Goal: Task Accomplishment & Management: Use online tool/utility

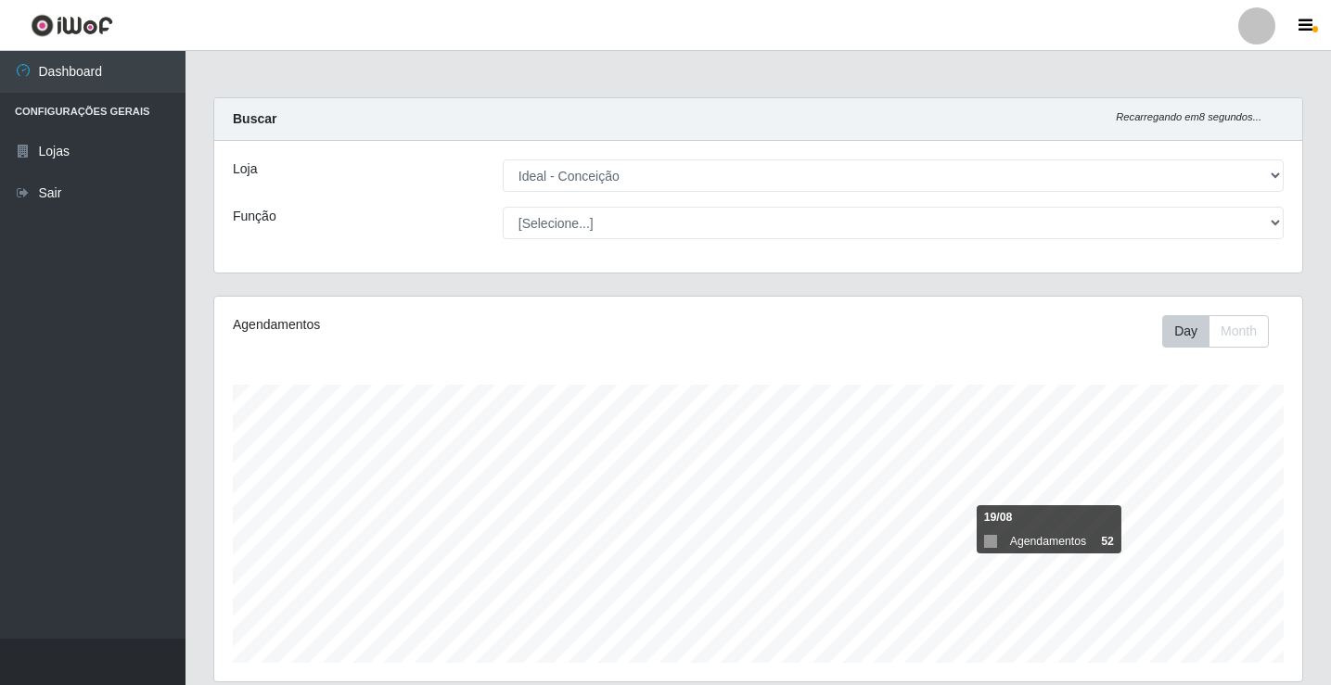
select select "231"
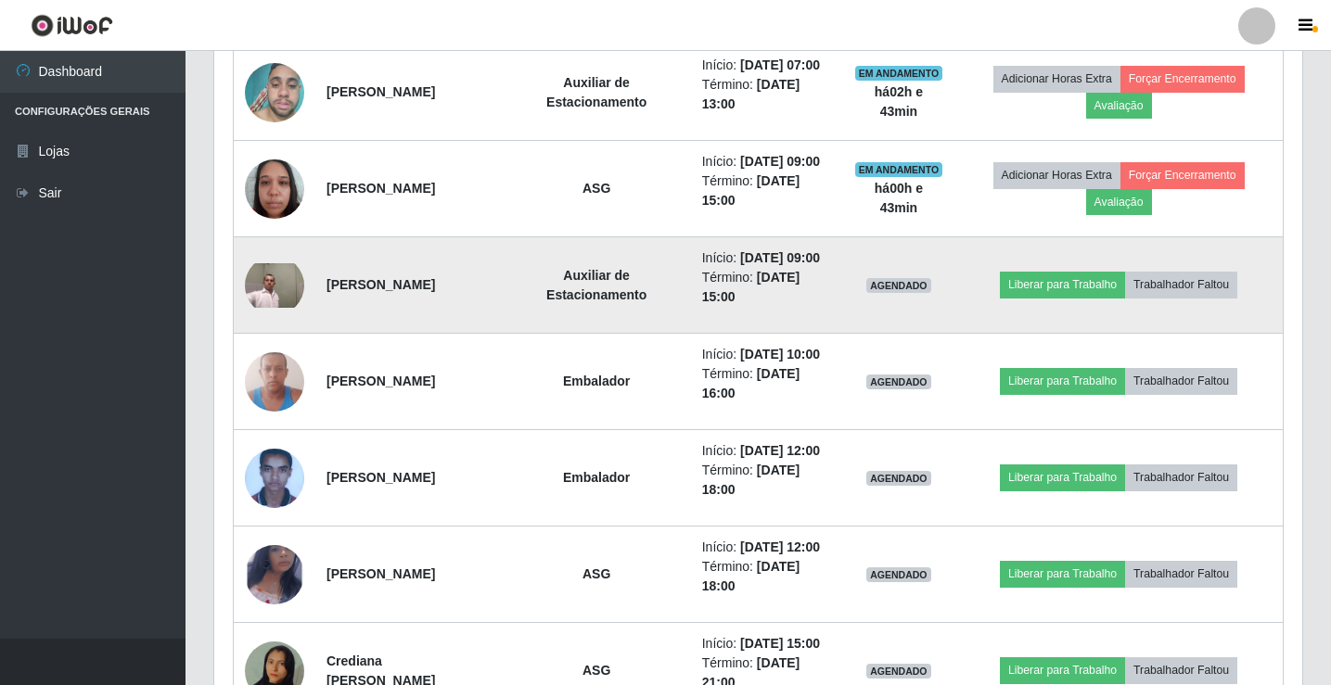
scroll to position [385, 1088]
drag, startPoint x: 711, startPoint y: 335, endPoint x: 762, endPoint y: 341, distance: 51.4
click at [762, 334] on td "Início: [DATE] 09:00 Término: [DATE] 15:00" at bounding box center [767, 285] width 152 height 96
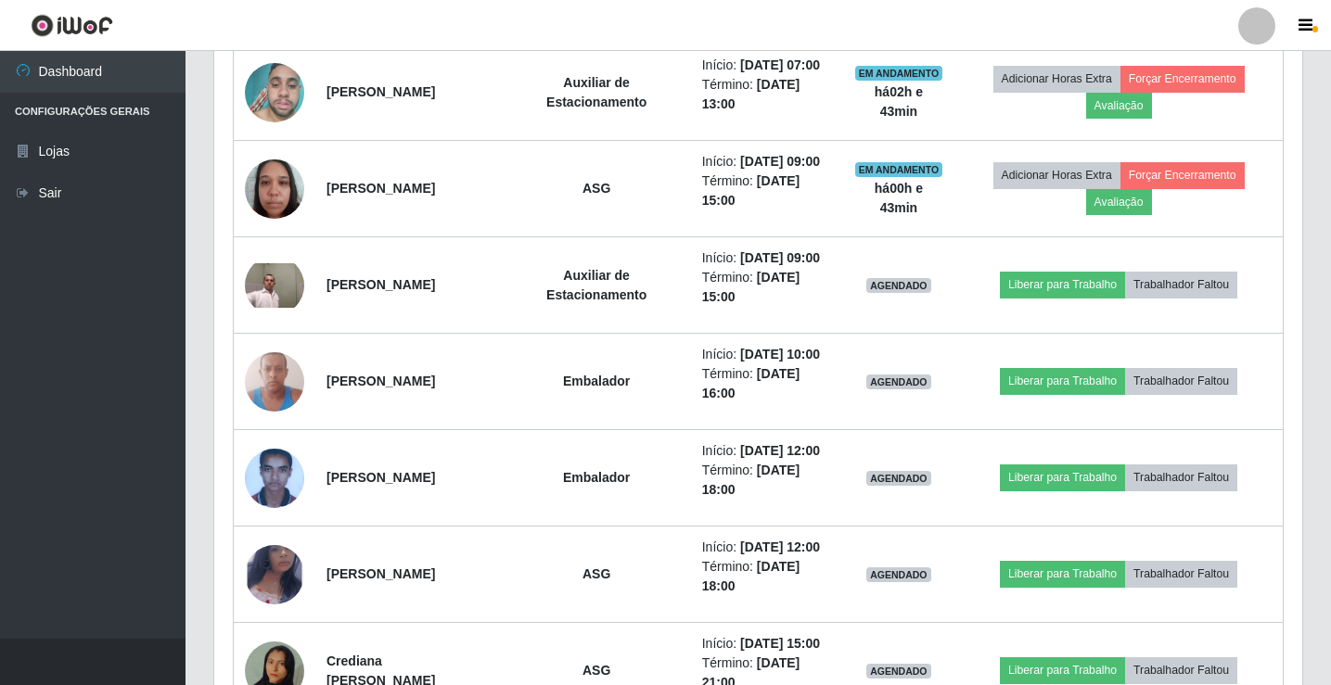
click at [1248, 22] on div at bounding box center [1256, 25] width 37 height 37
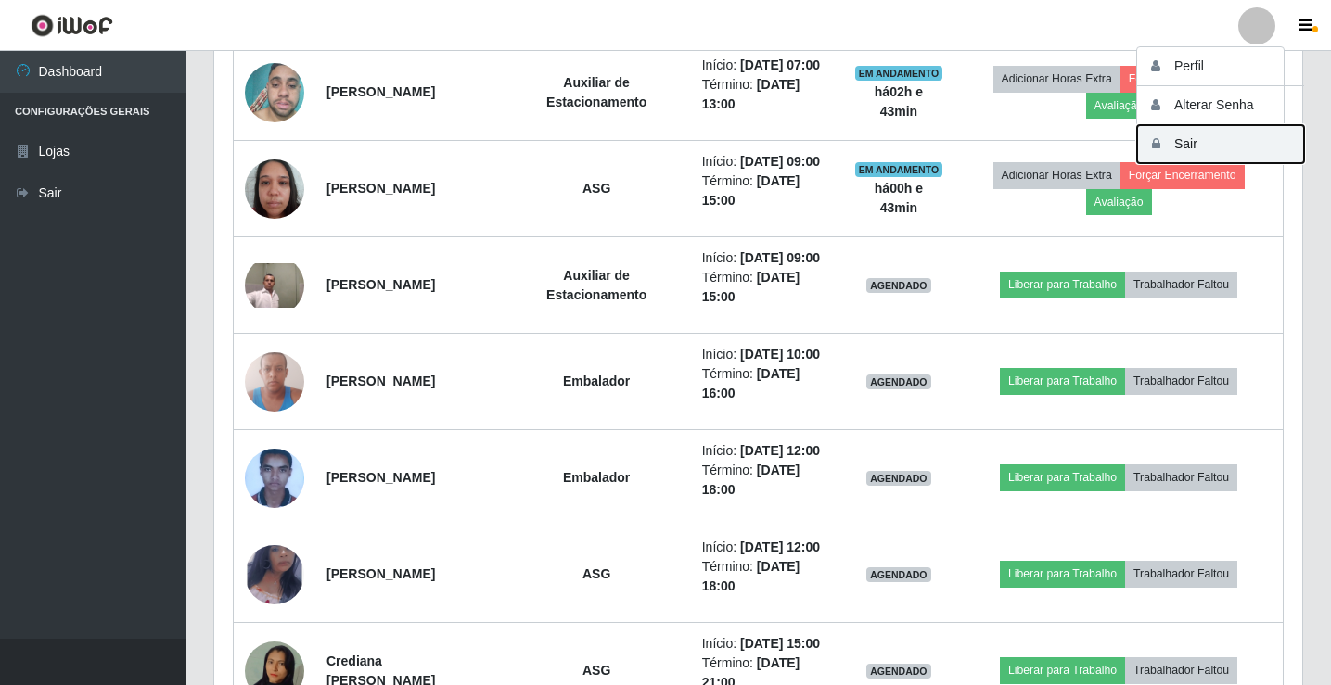
click at [1234, 142] on button "Sair" at bounding box center [1220, 144] width 167 height 38
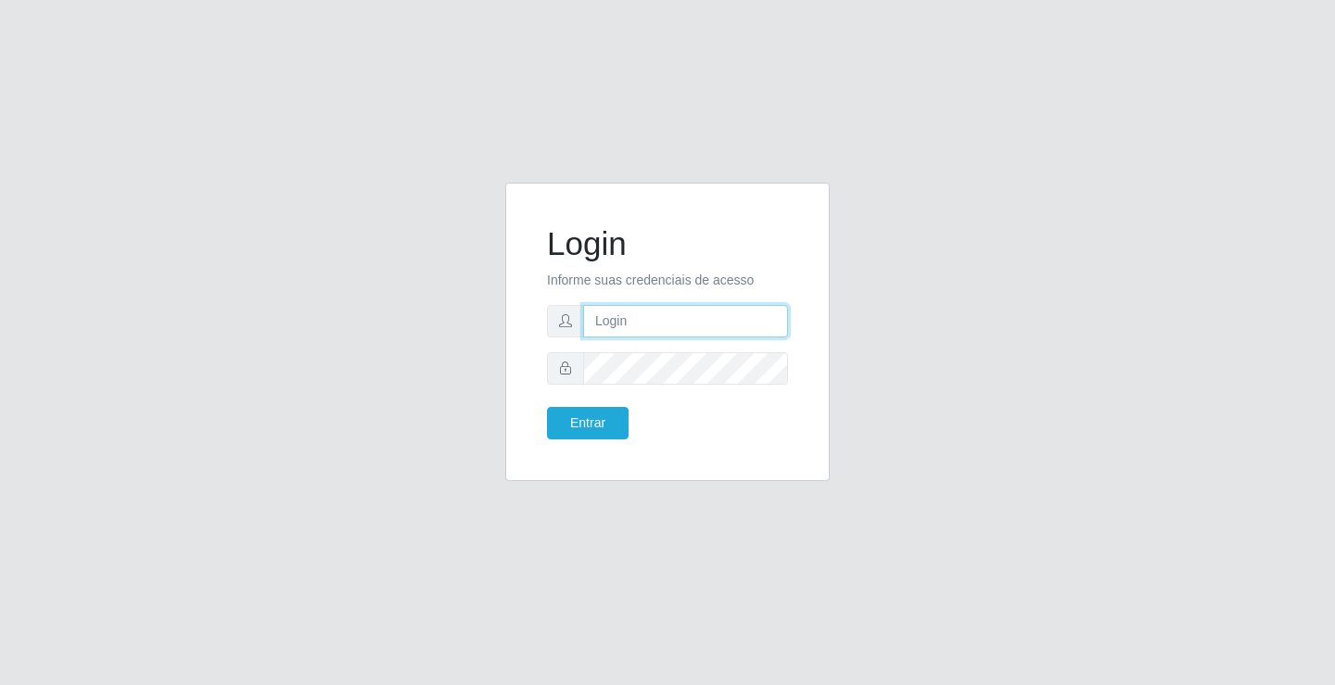
click at [634, 323] on input "text" at bounding box center [685, 321] width 205 height 32
type input "[PERSON_NAME]"
click at [547, 407] on button "Entrar" at bounding box center [588, 423] width 82 height 32
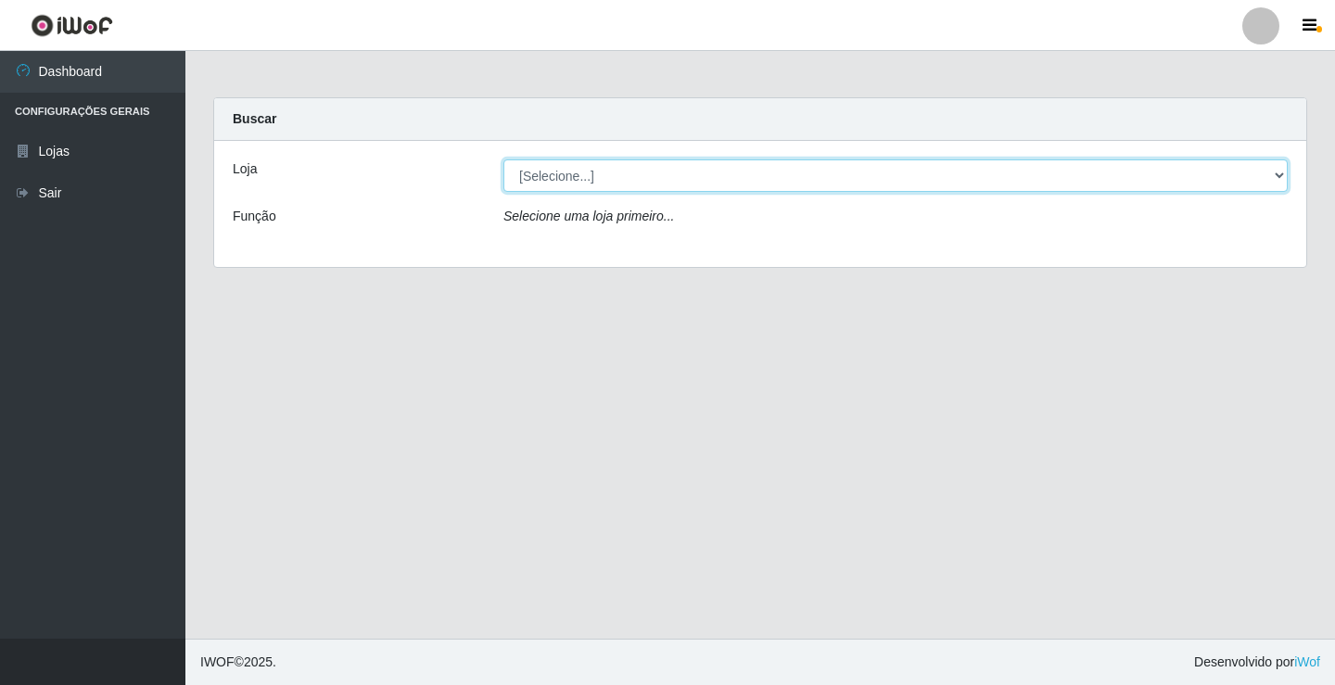
click at [637, 174] on select "[Selecione...] Ideal - Conceição" at bounding box center [896, 176] width 785 height 32
select select "231"
click at [504, 160] on select "[Selecione...] Ideal - Conceição" at bounding box center [896, 176] width 785 height 32
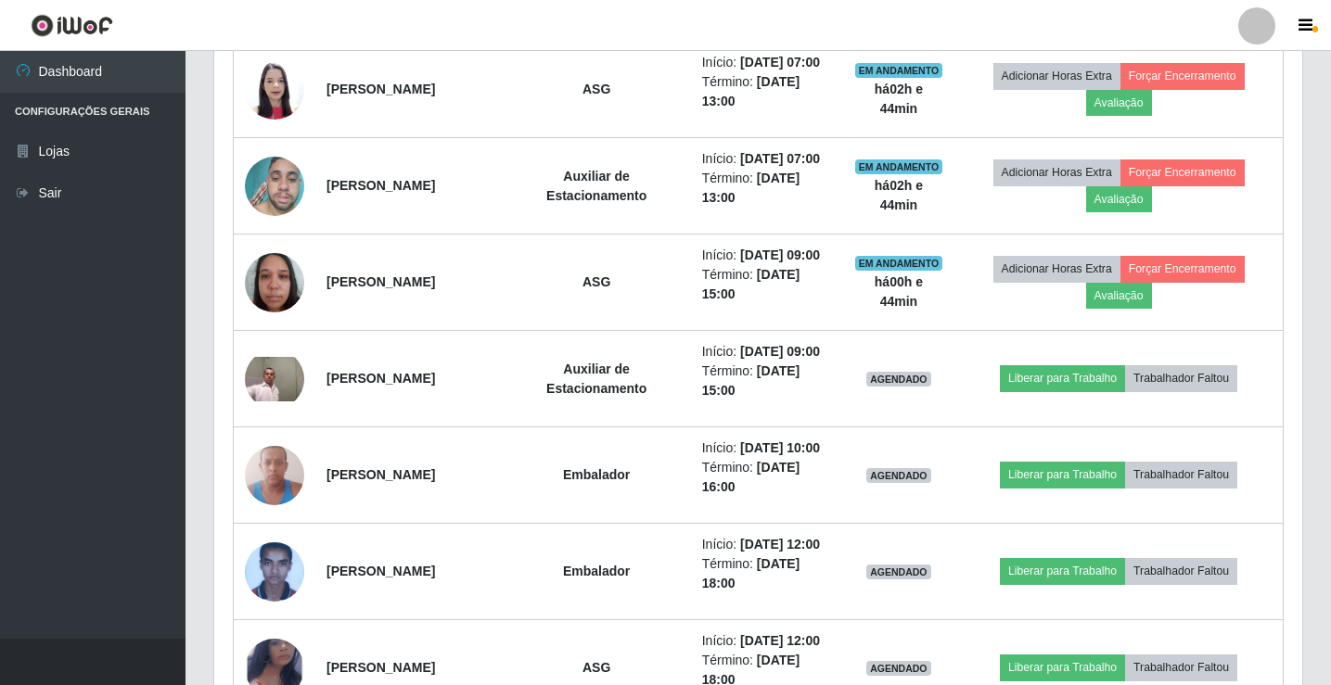
scroll to position [835, 0]
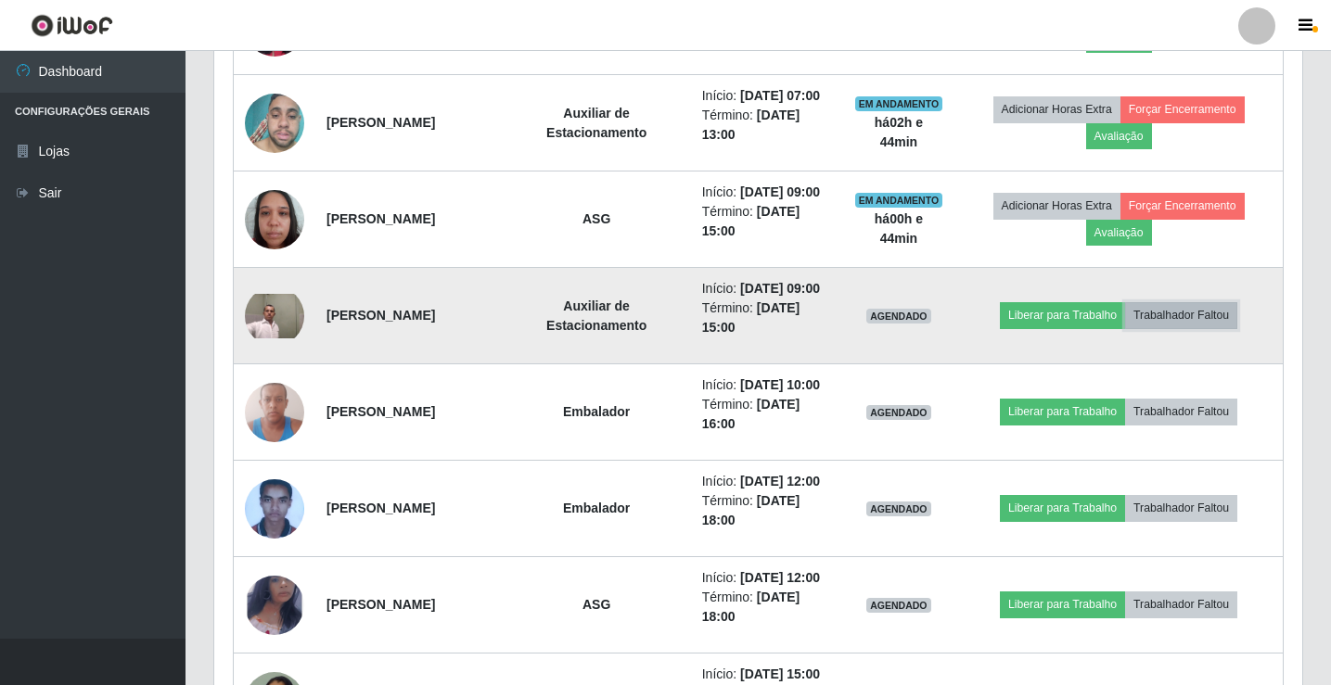
click at [1237, 328] on button "Trabalhador Faltou" at bounding box center [1181, 315] width 112 height 26
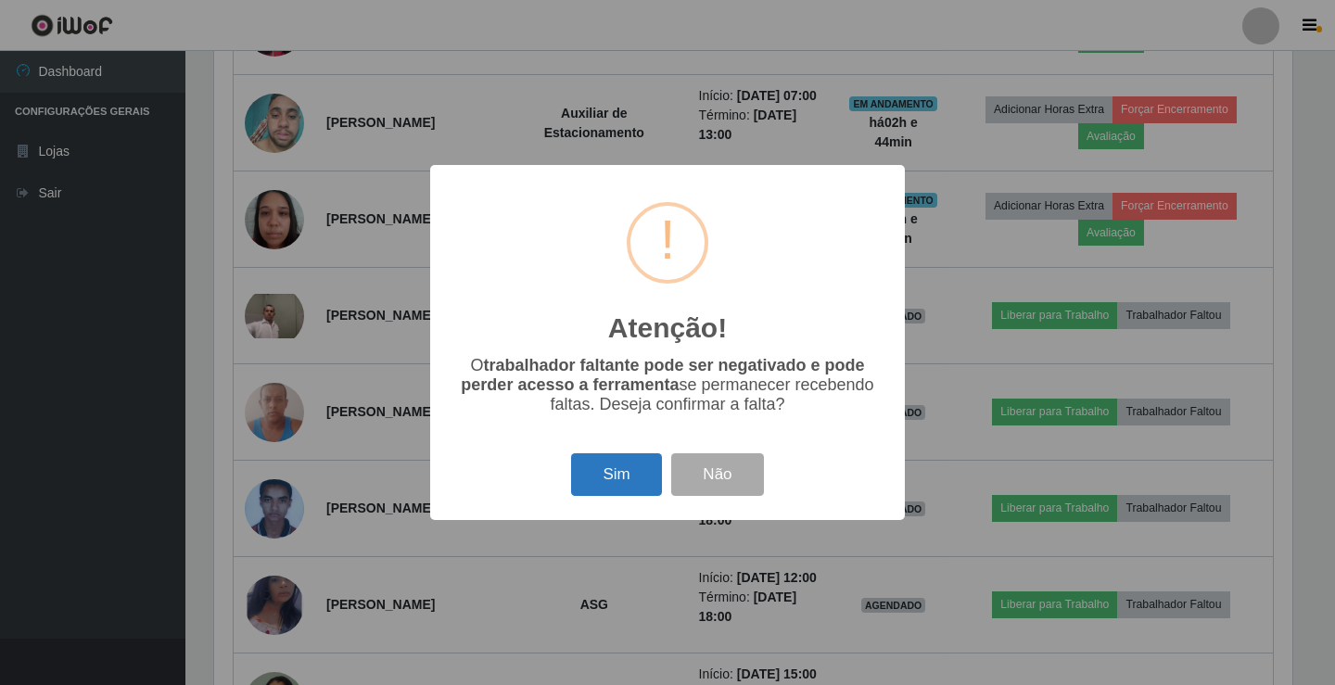
click at [632, 482] on button "Sim" at bounding box center [616, 475] width 90 height 44
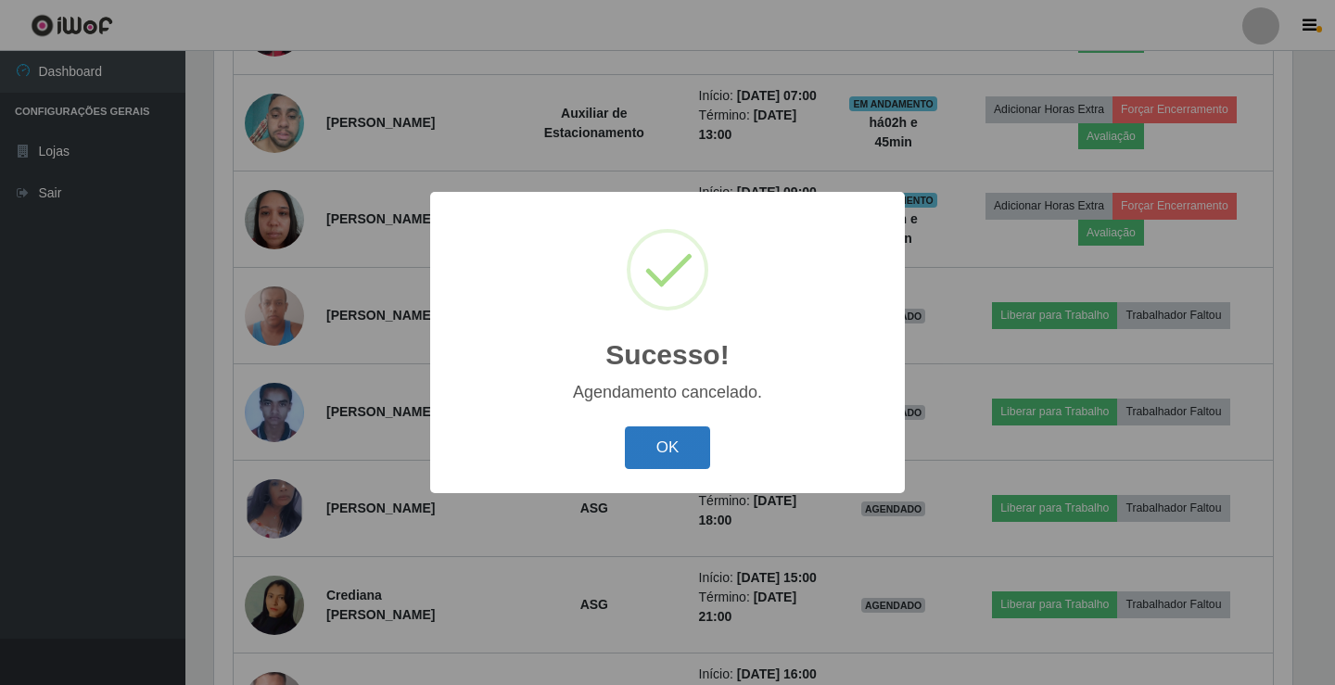
click at [679, 435] on button "OK" at bounding box center [668, 449] width 86 height 44
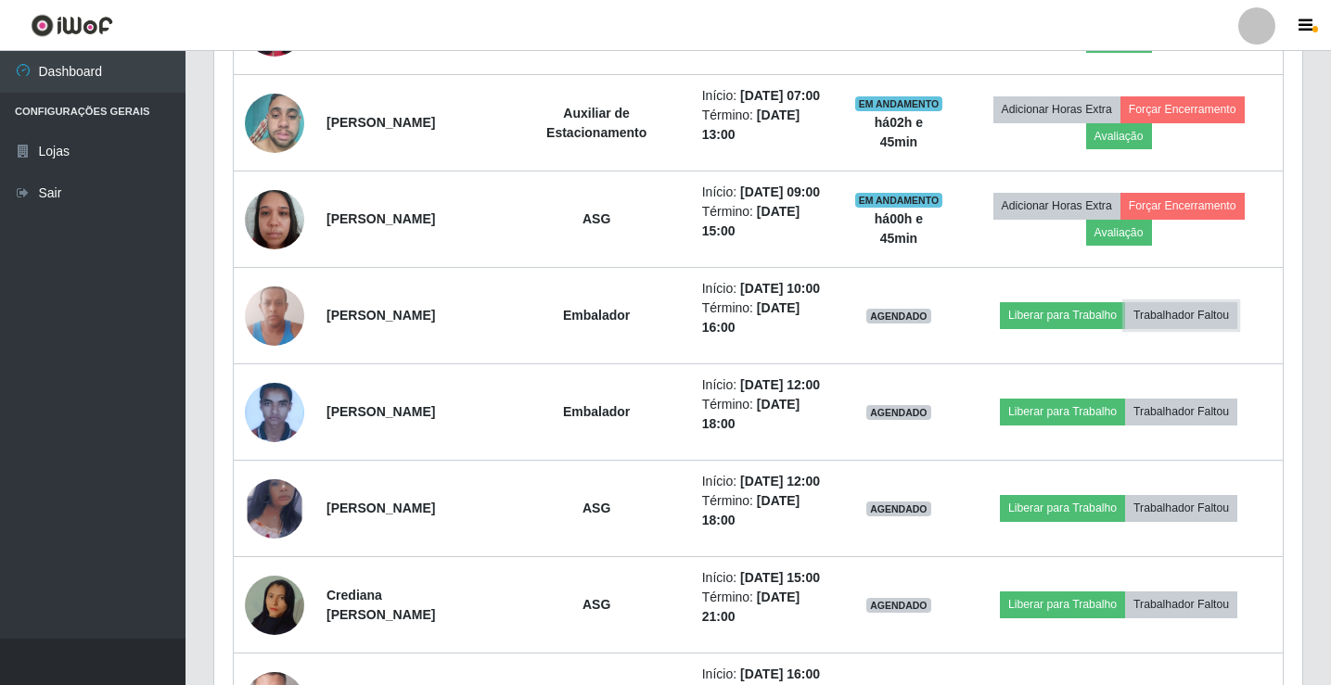
scroll to position [385, 1088]
click at [1260, 41] on div at bounding box center [1256, 25] width 37 height 37
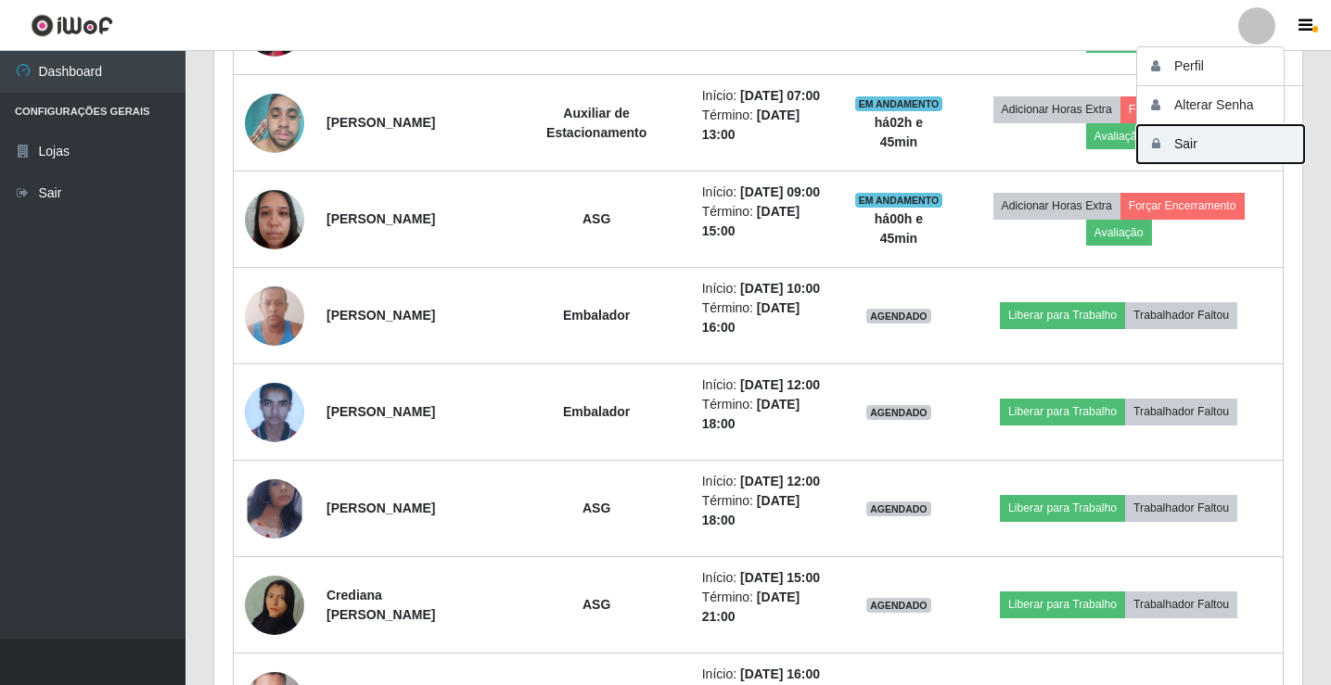
click at [1263, 141] on button "Sair" at bounding box center [1220, 144] width 167 height 38
